Goal: Information Seeking & Learning: Learn about a topic

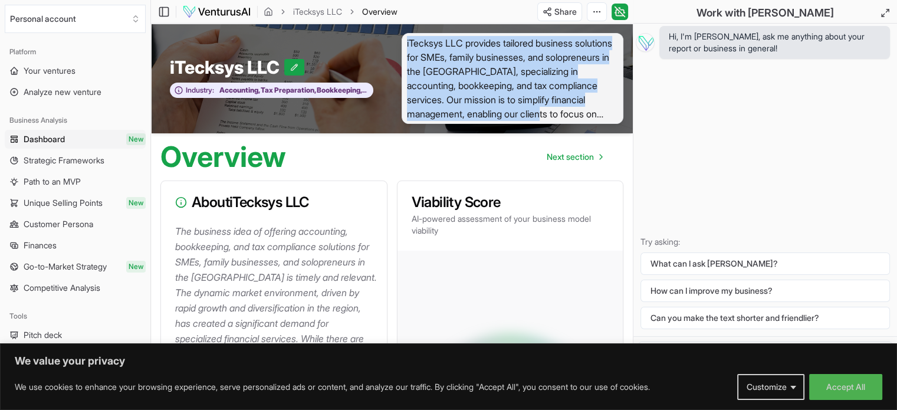
drag, startPoint x: 406, startPoint y: 40, endPoint x: 614, endPoint y: 111, distance: 220.3
click at [614, 111] on span "iTecksys LLC provides tailored business solutions for SMEs, family businesses, …" at bounding box center [512, 78] width 222 height 91
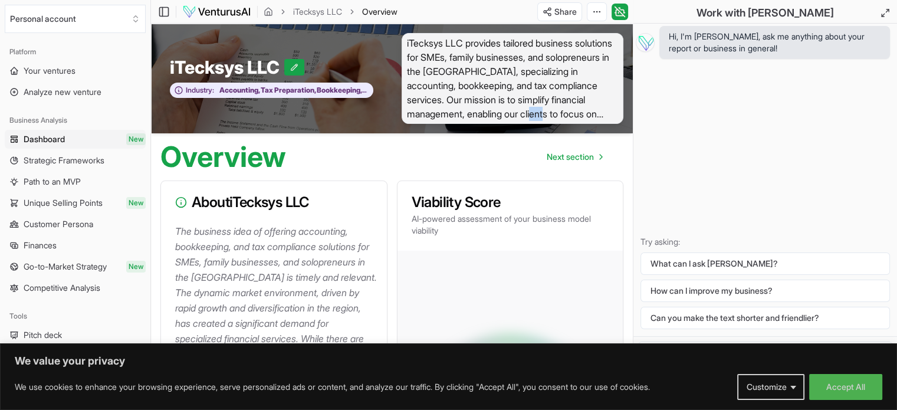
click at [614, 111] on span "iTecksys LLC provides tailored business solutions for SMEs, family businesses, …" at bounding box center [512, 78] width 222 height 91
click at [538, 88] on span "iTecksys LLC provides tailored business solutions for SMEs, family businesses, …" at bounding box center [512, 78] width 222 height 91
click at [610, 115] on span "iTecksys LLC provides tailored business solutions for SMEs, family businesses, …" at bounding box center [512, 78] width 222 height 91
click at [583, 156] on span "Next section" at bounding box center [569, 157] width 47 height 12
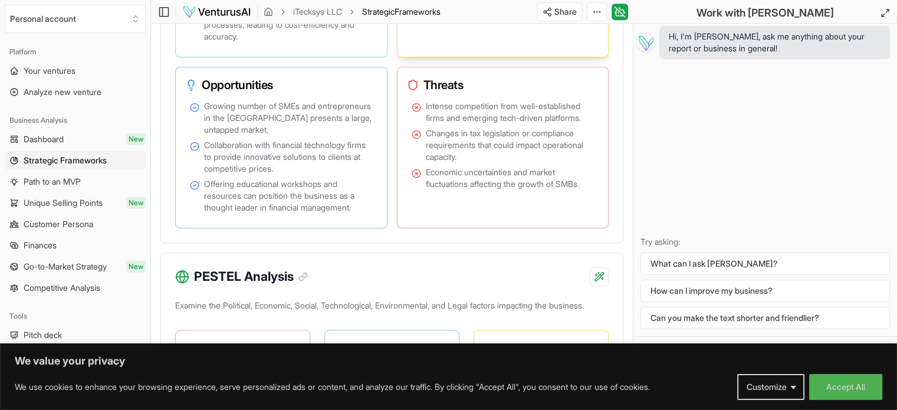
scroll to position [1094, 0]
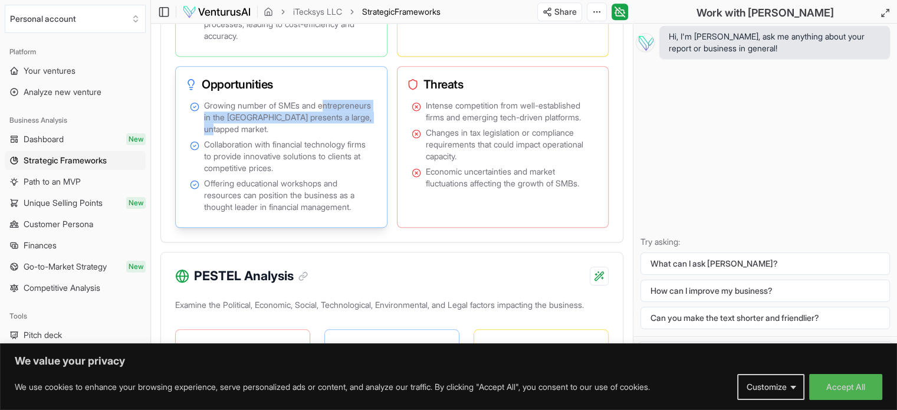
drag, startPoint x: 274, startPoint y: 141, endPoint x: 206, endPoint y: 122, distance: 69.8
click at [206, 122] on span "Growing number of SMEs and entrepreneurs in the [GEOGRAPHIC_DATA] presents a la…" at bounding box center [288, 117] width 169 height 35
click at [258, 167] on span "Collaboration with financial technology firms to provide innovative solutions t…" at bounding box center [288, 156] width 169 height 35
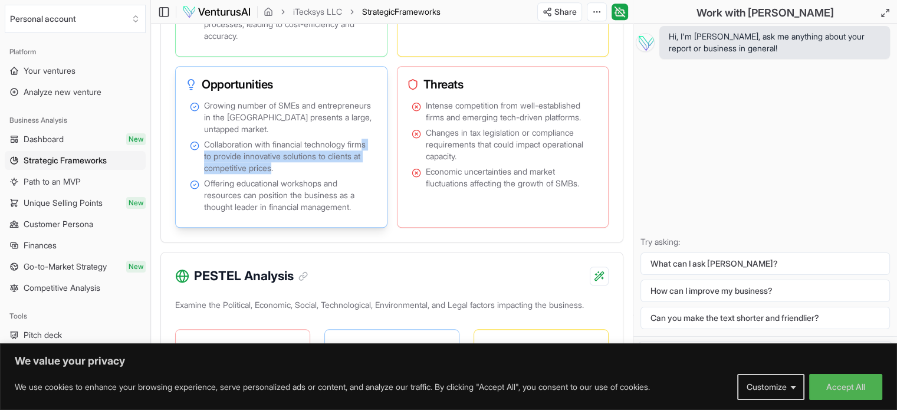
drag, startPoint x: 314, startPoint y: 176, endPoint x: 221, endPoint y: 164, distance: 93.4
click at [221, 164] on span "Collaboration with financial technology firms to provide innovative solutions t…" at bounding box center [288, 156] width 169 height 35
click at [230, 201] on span "Offering educational workshops and resources can position the business as a tho…" at bounding box center [288, 194] width 169 height 35
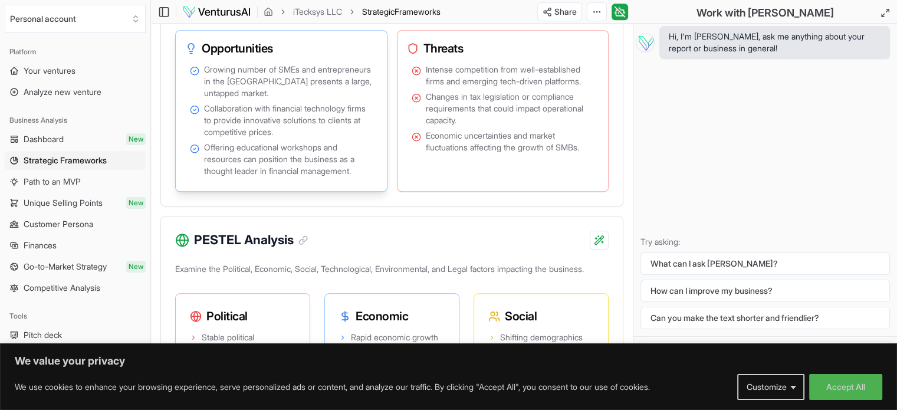
scroll to position [1165, 0]
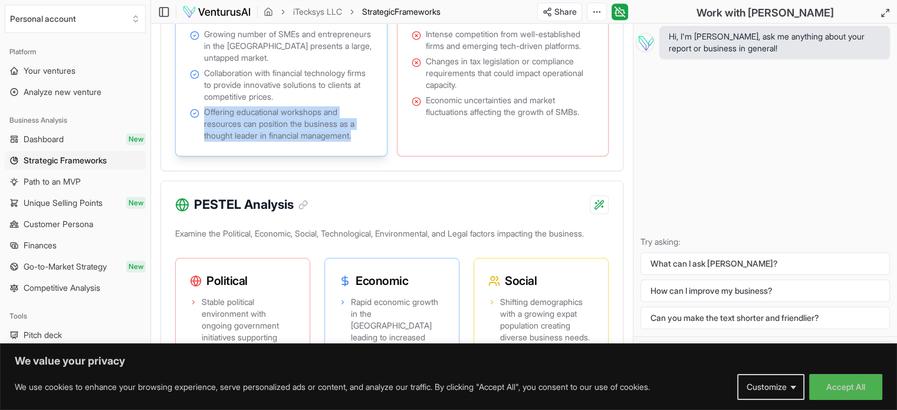
drag, startPoint x: 361, startPoint y: 147, endPoint x: 203, endPoint y: 122, distance: 160.0
click at [204, 122] on span "Offering educational workshops and resources can position the business as a tho…" at bounding box center [288, 123] width 169 height 35
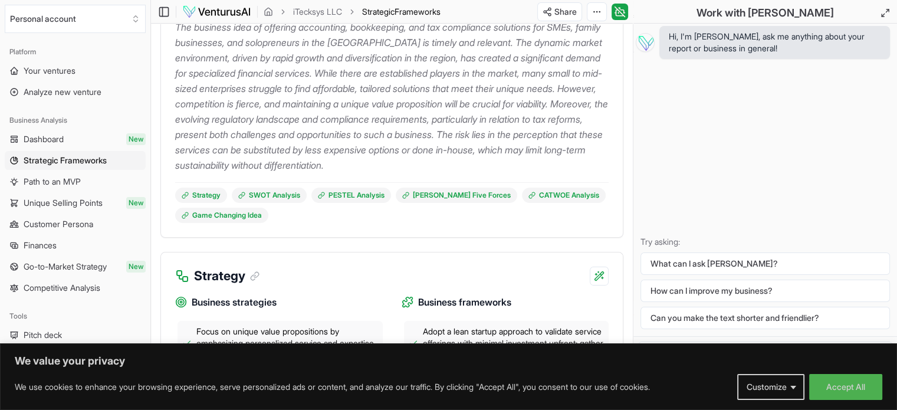
scroll to position [210, 0]
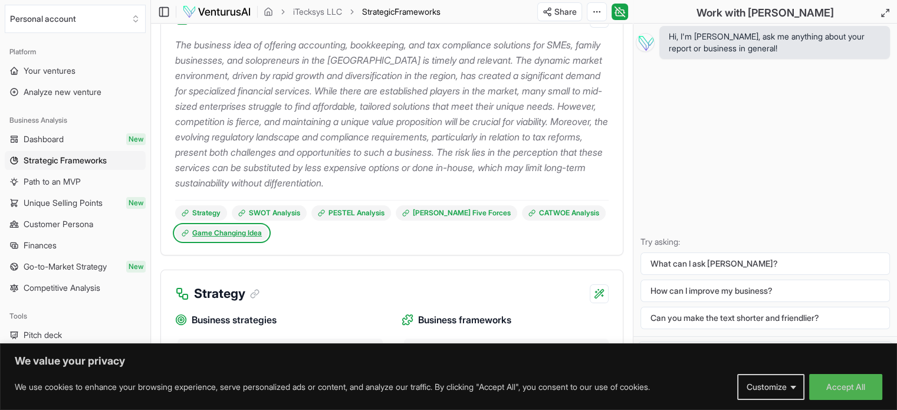
click at [219, 233] on link "Game Changing Idea" at bounding box center [221, 232] width 93 height 15
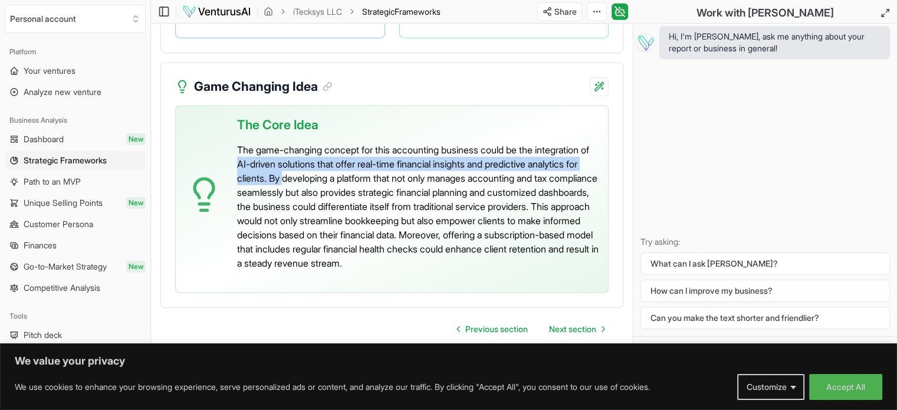
drag, startPoint x: 298, startPoint y: 150, endPoint x: 387, endPoint y: 168, distance: 91.4
click at [387, 168] on p "The game-changing concept for this accounting business could be the integration…" at bounding box center [417, 206] width 361 height 127
click at [368, 166] on p "The game-changing concept for this accounting business could be the integration…" at bounding box center [417, 206] width 361 height 127
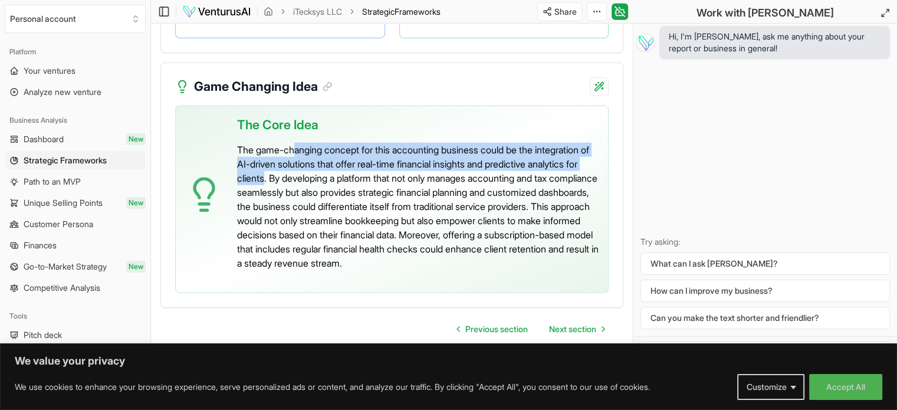
drag, startPoint x: 365, startPoint y: 166, endPoint x: 298, endPoint y: 143, distance: 70.3
click at [298, 143] on p "The game-changing concept for this accounting business could be the integration…" at bounding box center [417, 206] width 361 height 127
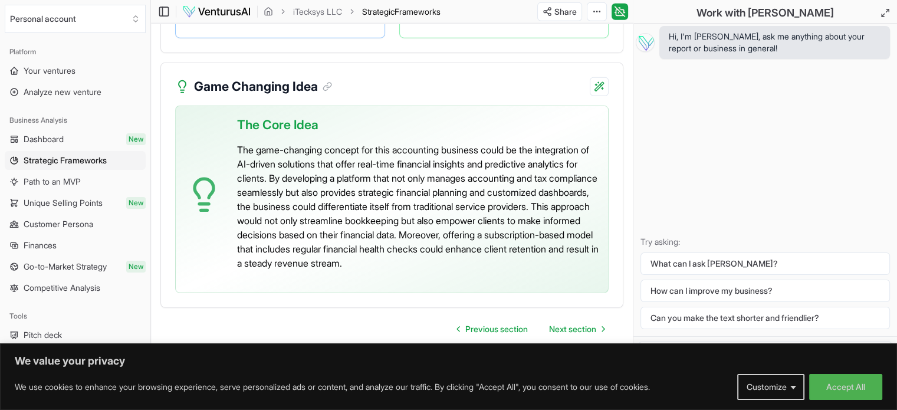
click at [307, 177] on p "The game-changing concept for this accounting business could be the integration…" at bounding box center [417, 206] width 361 height 127
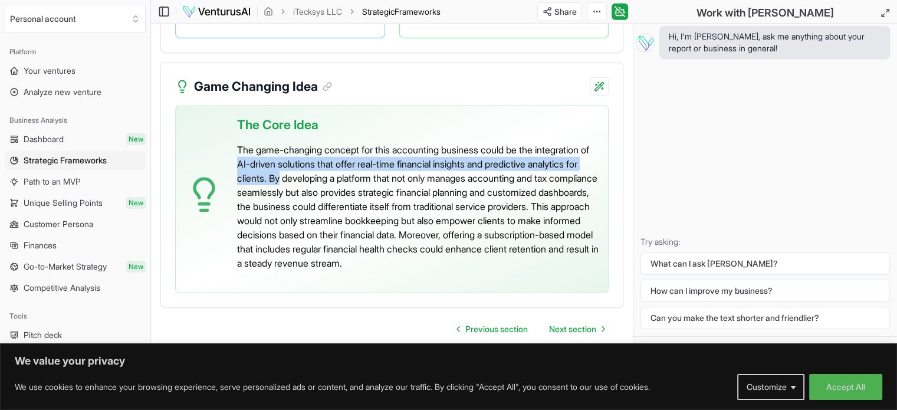
drag, startPoint x: 299, startPoint y: 149, endPoint x: 385, endPoint y: 160, distance: 86.8
click at [385, 160] on p "The game-changing concept for this accounting business could be the integration…" at bounding box center [417, 206] width 361 height 127
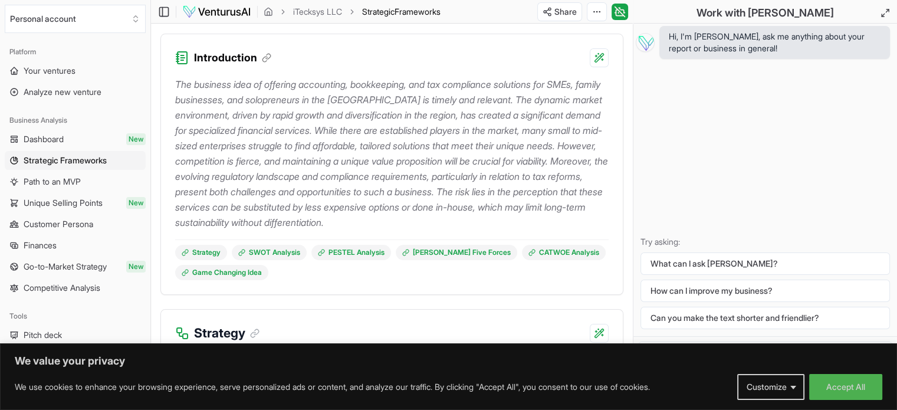
scroll to position [0, 0]
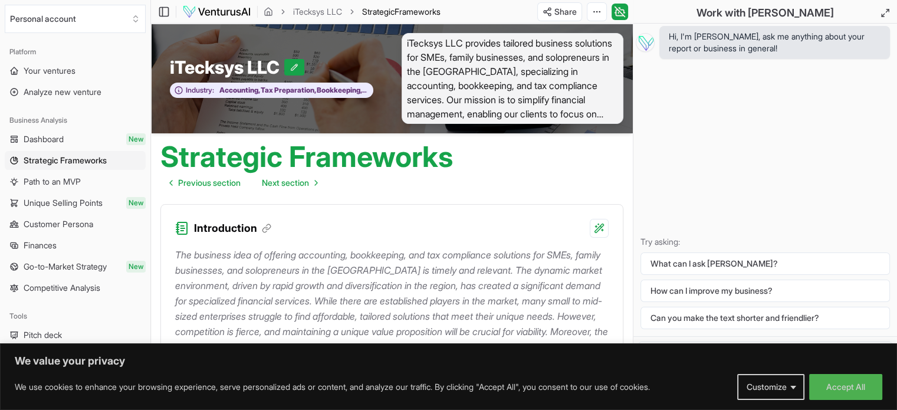
click at [611, 114] on span "iTecksys LLC provides tailored business solutions for SMEs, family businesses, …" at bounding box center [512, 78] width 222 height 91
